Goal: Transaction & Acquisition: Purchase product/service

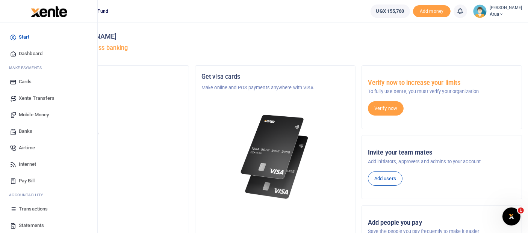
click at [32, 210] on span "Transactions" at bounding box center [33, 209] width 29 height 8
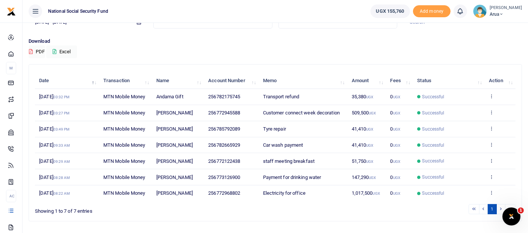
scroll to position [62, 0]
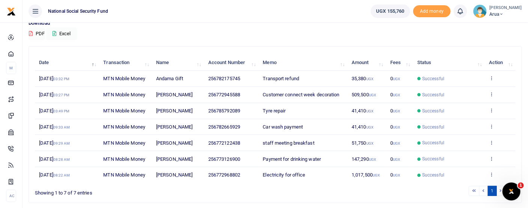
click at [499, 190] on li at bounding box center [501, 191] width 9 height 10
click at [499, 189] on li at bounding box center [501, 191] width 9 height 10
click at [485, 190] on li at bounding box center [484, 191] width 9 height 10
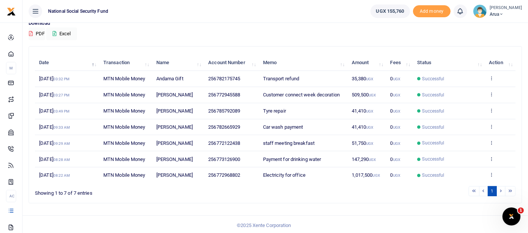
click at [506, 186] on li at bounding box center [510, 191] width 10 height 10
click at [483, 190] on li at bounding box center [483, 191] width 9 height 10
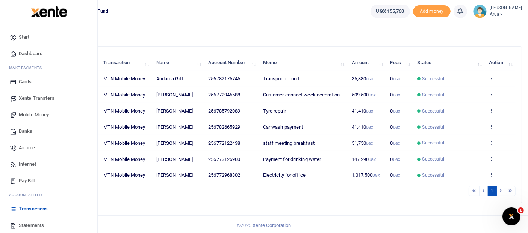
click at [35, 207] on span "Transactions" at bounding box center [33, 209] width 29 height 8
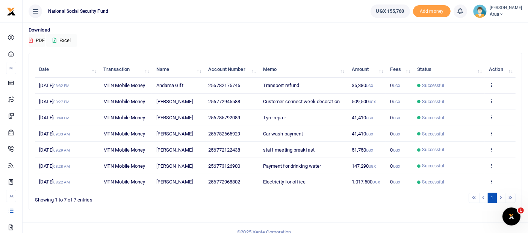
scroll to position [62, 0]
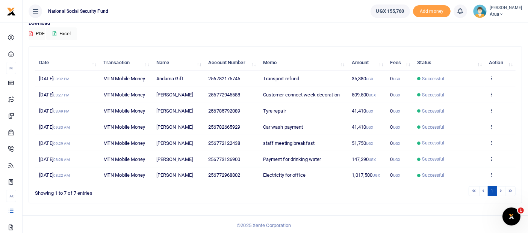
click at [509, 189] on li at bounding box center [510, 191] width 10 height 10
click at [484, 188] on li at bounding box center [483, 191] width 9 height 10
click at [500, 186] on li at bounding box center [500, 191] width 9 height 10
click at [484, 189] on li at bounding box center [483, 191] width 9 height 10
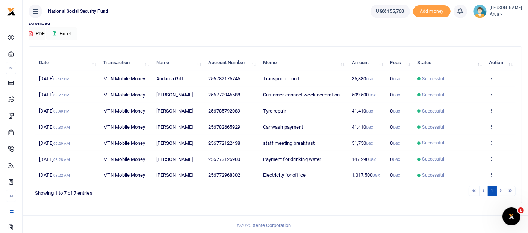
click at [65, 33] on button "Excel" at bounding box center [61, 33] width 31 height 13
click at [507, 64] on th "Action" at bounding box center [499, 63] width 31 height 16
click at [478, 64] on th "Status" at bounding box center [449, 63] width 72 height 16
click at [72, 191] on div "Showing 1 to 7 of 7 entries" at bounding box center [133, 192] width 197 height 12
click at [502, 188] on li at bounding box center [500, 191] width 9 height 10
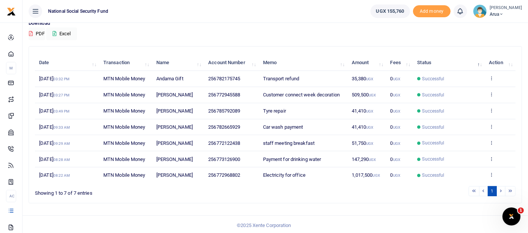
click at [509, 192] on li at bounding box center [510, 191] width 10 height 10
drag, startPoint x: 350, startPoint y: 173, endPoint x: 372, endPoint y: 172, distance: 21.8
click at [372, 172] on tr "26th Aug 2025 08:22 AM MTN Mobile Money Humphrey Ogwang 256772968802 Electricit…" at bounding box center [275, 175] width 480 height 16
copy tr "1,017,500"
click at [446, 223] on footer "© 2025 Xente Corporation" at bounding box center [264, 226] width 528 height 20
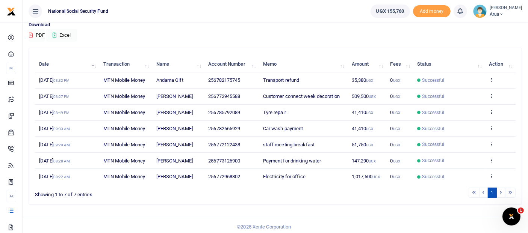
scroll to position [62, 0]
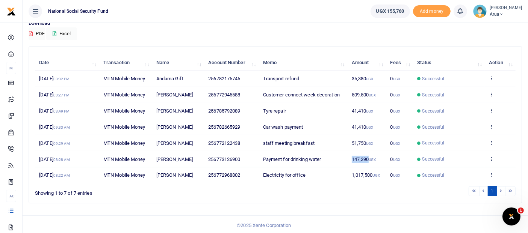
drag, startPoint x: 352, startPoint y: 159, endPoint x: 368, endPoint y: 158, distance: 16.2
click at [368, 158] on span "147,290 UGX" at bounding box center [363, 160] width 24 height 6
copy span "147,290"
click at [37, 32] on button "PDF" at bounding box center [37, 33] width 17 height 13
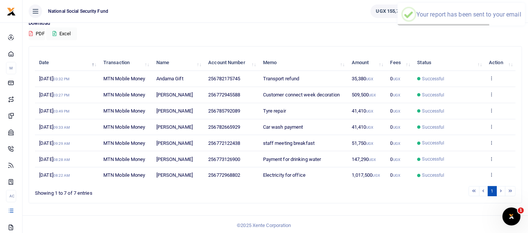
click at [428, 16] on div "Your report has been sent to your email" at bounding box center [468, 14] width 105 height 7
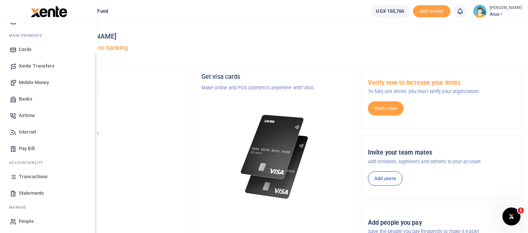
scroll to position [34, 0]
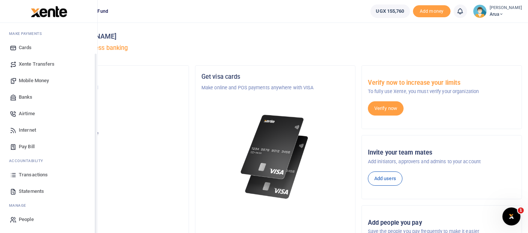
click at [39, 174] on span "Transactions" at bounding box center [33, 175] width 29 height 8
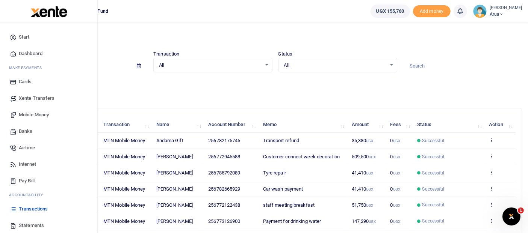
click at [26, 113] on span "Mobile Money" at bounding box center [34, 115] width 30 height 8
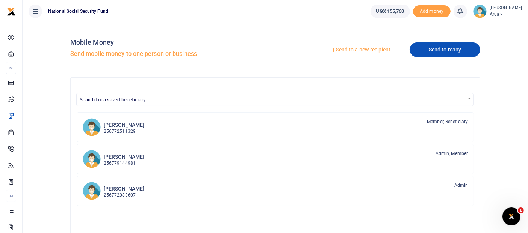
click at [428, 53] on link "Send to many" at bounding box center [444, 49] width 71 height 15
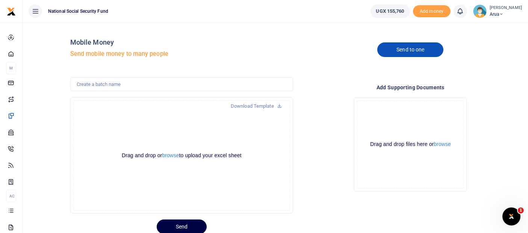
click at [405, 53] on link "Send to one" at bounding box center [410, 49] width 66 height 15
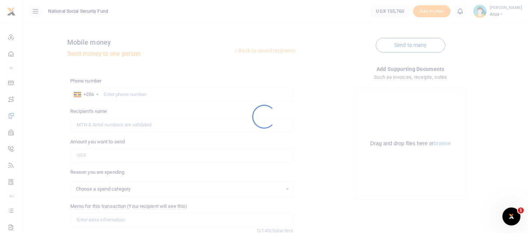
select select
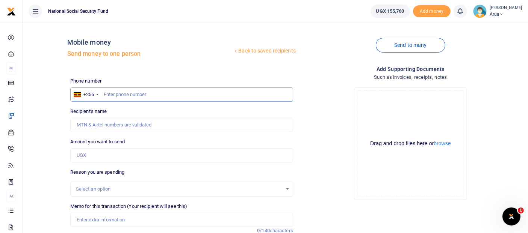
click at [130, 92] on input "text" at bounding box center [181, 94] width 223 height 14
type input "779160222"
type input "[PERSON_NAME] Data"
type input "779160222"
click at [90, 158] on input "Amount you want to send" at bounding box center [181, 155] width 223 height 14
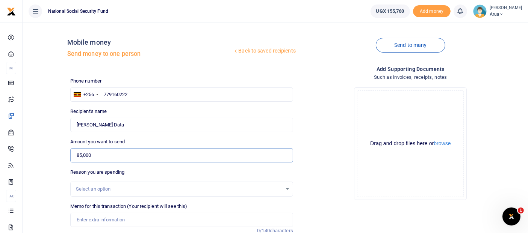
type input "85,000"
click at [314, 182] on div "Drop your files here Drag and drop files here or browse Powered by Uppy" at bounding box center [410, 143] width 223 height 125
click at [154, 189] on div "Select an option" at bounding box center [179, 190] width 206 height 8
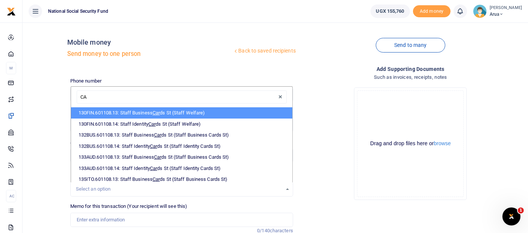
type input "C"
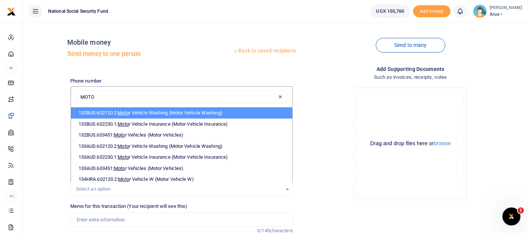
type input "MOTOR"
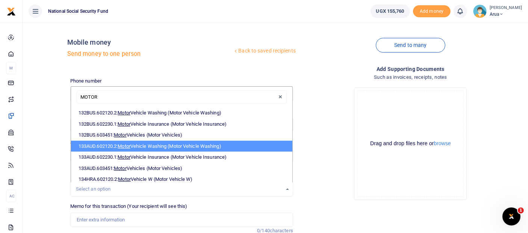
click at [175, 146] on li "133AUD.602120.2: Motor Vehicle Washing (Motor Vehicle Washing)" at bounding box center [181, 146] width 221 height 11
select select "338"
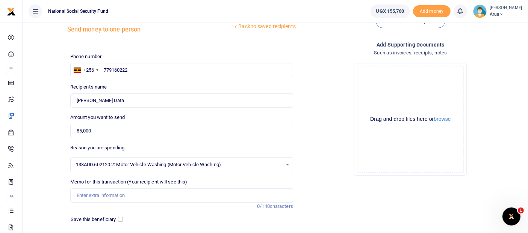
scroll to position [42, 0]
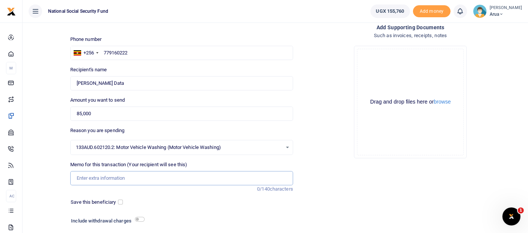
click at [146, 178] on input "Memo for this transaction (Your recipient will see this)" at bounding box center [181, 178] width 223 height 14
type input "Car wash payment"
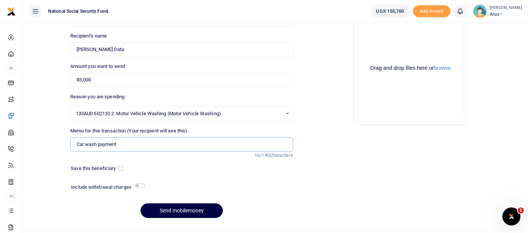
scroll to position [83, 0]
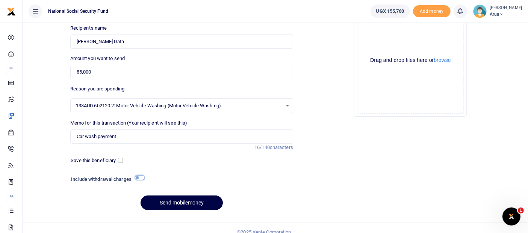
click at [135, 179] on div "Include withdrawal charges" at bounding box center [182, 180] width 228 height 12
click at [137, 176] on input "checkbox" at bounding box center [140, 177] width 10 height 5
checkbox input "true"
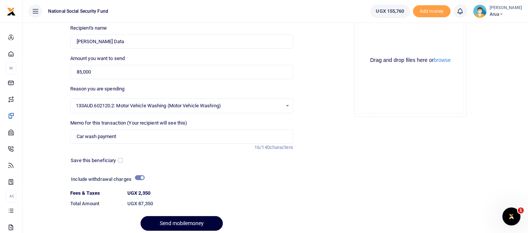
click at [193, 222] on button "Send mobilemoney" at bounding box center [181, 223] width 82 height 15
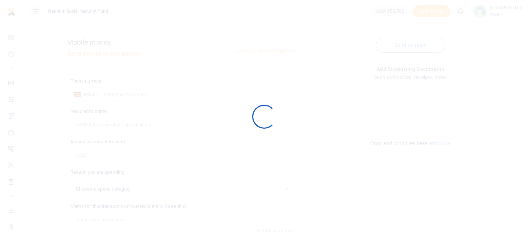
scroll to position [83, 0]
select select
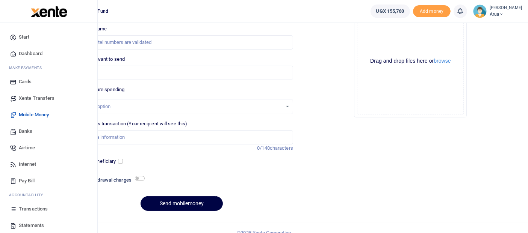
click at [25, 210] on span "Transactions" at bounding box center [33, 209] width 29 height 8
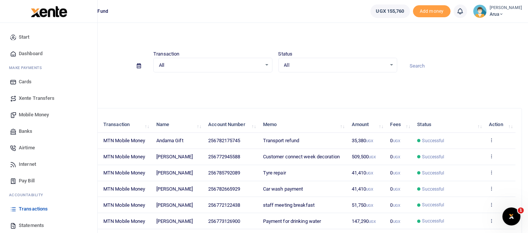
click at [41, 207] on span "Transactions" at bounding box center [33, 209] width 29 height 8
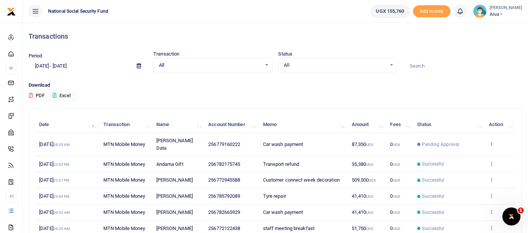
click at [492, 141] on icon at bounding box center [491, 143] width 5 height 5
click at [458, 154] on link "View details" at bounding box center [463, 153] width 59 height 11
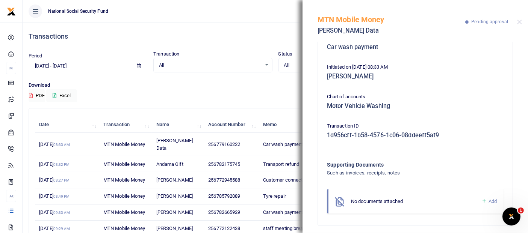
scroll to position [110, 0]
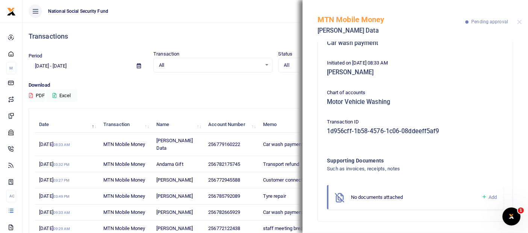
click at [488, 196] on span "Add" at bounding box center [492, 198] width 8 height 6
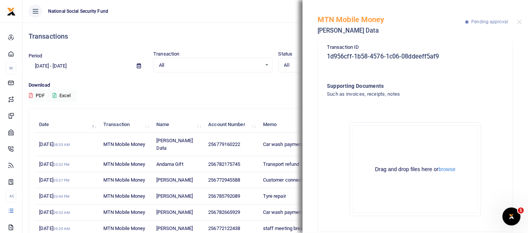
scroll to position [194, 0]
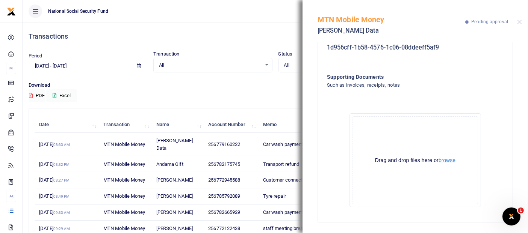
click at [448, 160] on button "browse" at bounding box center [446, 161] width 17 height 6
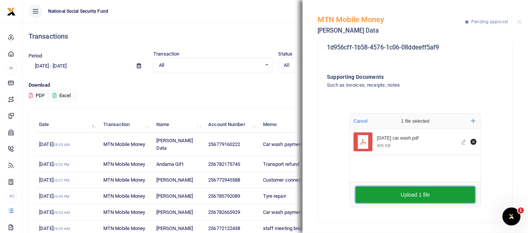
click at [444, 196] on button "Upload 1 file" at bounding box center [414, 195] width 119 height 17
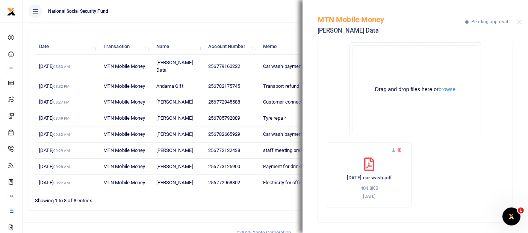
scroll to position [266, 0]
click at [517, 23] on button "Close" at bounding box center [519, 22] width 5 height 5
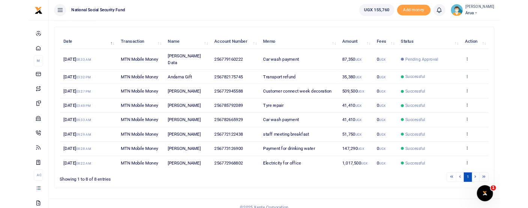
scroll to position [0, 0]
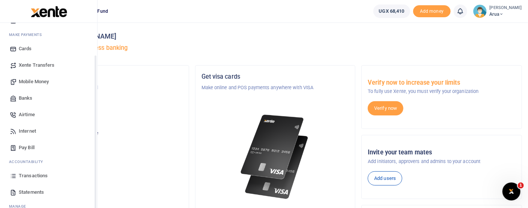
scroll to position [59, 0]
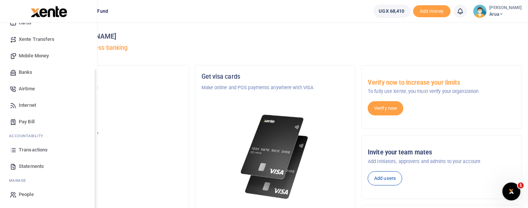
click at [36, 149] on span "Transactions" at bounding box center [33, 150] width 29 height 8
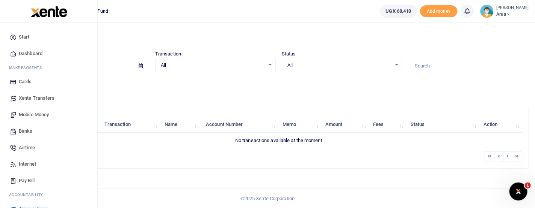
click at [37, 120] on link "Mobile Money" at bounding box center [48, 115] width 85 height 17
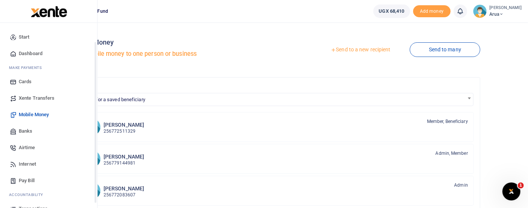
scroll to position [59, 0]
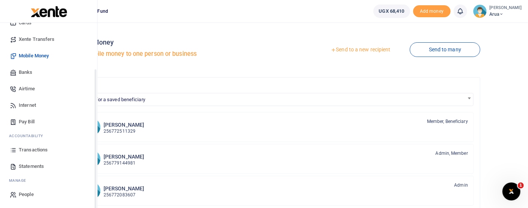
click at [39, 149] on span "Transactions" at bounding box center [33, 150] width 29 height 8
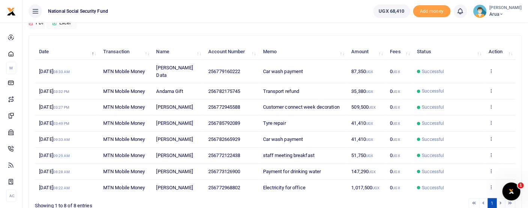
scroll to position [83, 0]
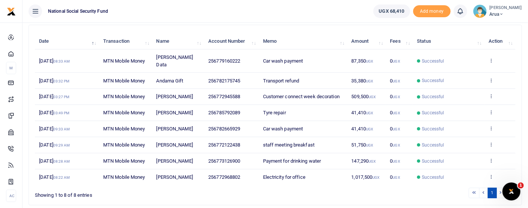
click at [496, 154] on td "View details Send again" at bounding box center [500, 162] width 31 height 16
click at [491, 158] on icon at bounding box center [491, 160] width 5 height 5
click at [466, 163] on link "View details" at bounding box center [464, 165] width 59 height 11
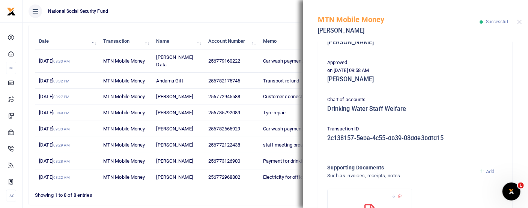
scroll to position [222, 0]
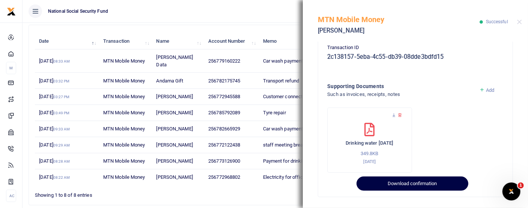
click at [410, 179] on button "Download confirmation" at bounding box center [413, 184] width 112 height 14
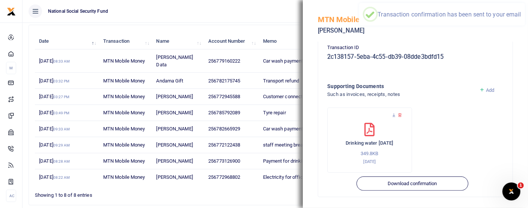
click at [366, 128] on icon at bounding box center [370, 130] width 10 height 14
click at [394, 117] on icon at bounding box center [394, 115] width 5 height 5
